Goal: Information Seeking & Learning: Find specific fact

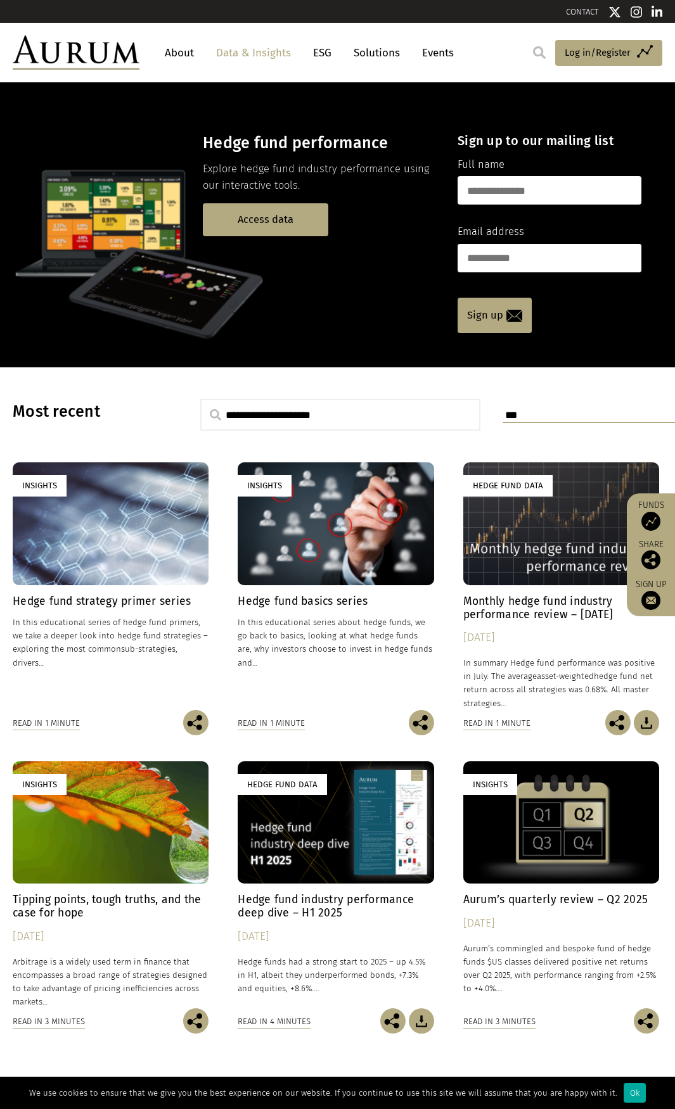
click at [243, 58] on link "Data & Insights" at bounding box center [253, 52] width 87 height 23
click at [241, 402] on input "text" at bounding box center [340, 415] width 280 height 32
click at [239, 406] on input "text" at bounding box center [340, 415] width 280 height 32
type input "****"
